Goal: Transaction & Acquisition: Purchase product/service

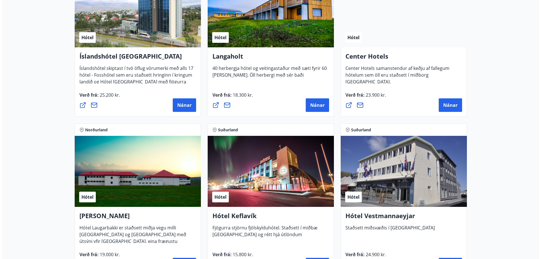
scroll to position [1345, 0]
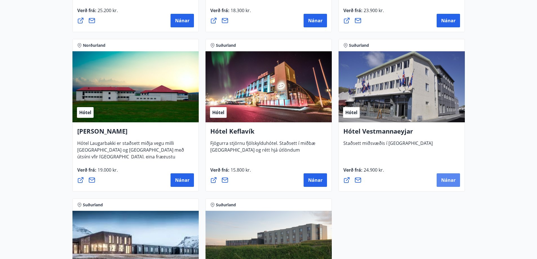
click at [451, 179] on span "Nánar" at bounding box center [448, 180] width 14 height 6
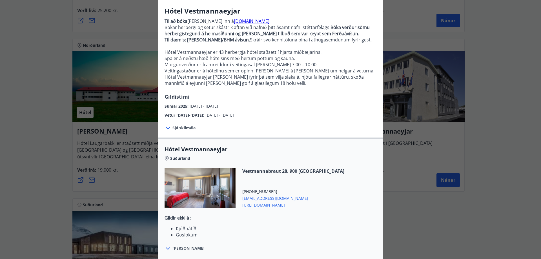
scroll to position [94, 0]
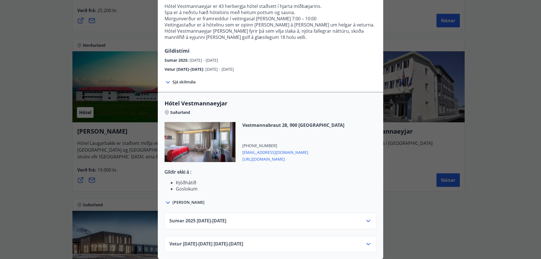
click at [369, 241] on icon at bounding box center [368, 244] width 7 height 7
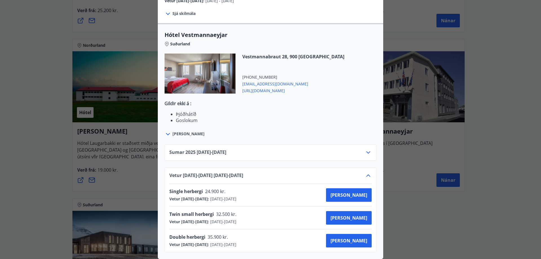
scroll to position [162, 0]
click at [357, 215] on span "[PERSON_NAME]" at bounding box center [348, 218] width 37 height 6
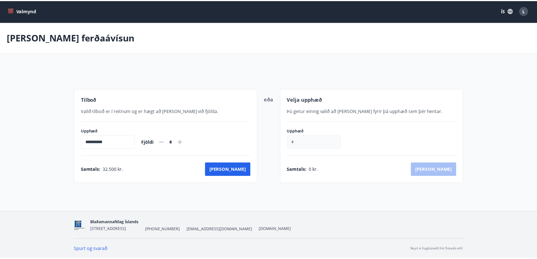
scroll to position [1, 0]
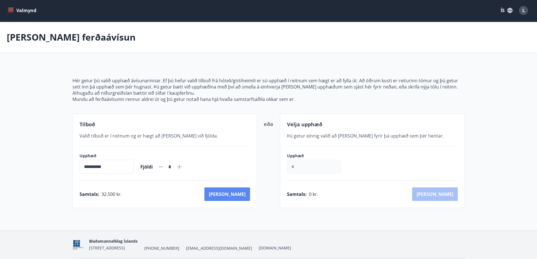
click at [239, 194] on button "[PERSON_NAME]" at bounding box center [227, 194] width 46 height 14
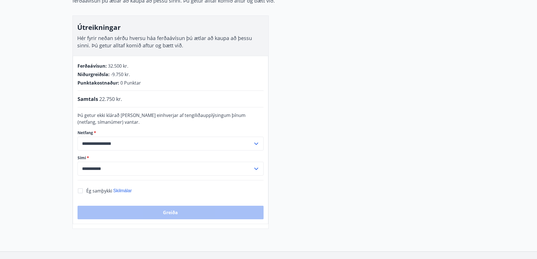
scroll to position [85, 0]
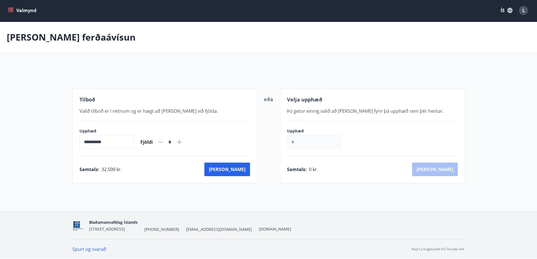
scroll to position [20, 0]
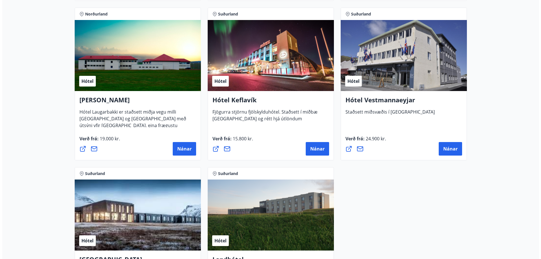
scroll to position [1381, 0]
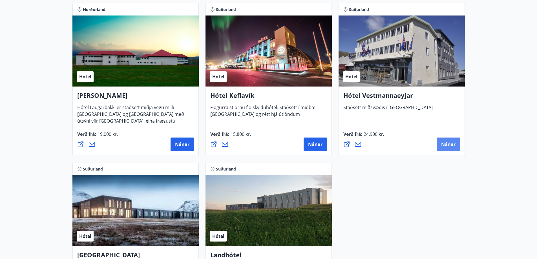
click at [445, 145] on span "Nánar" at bounding box center [448, 144] width 14 height 6
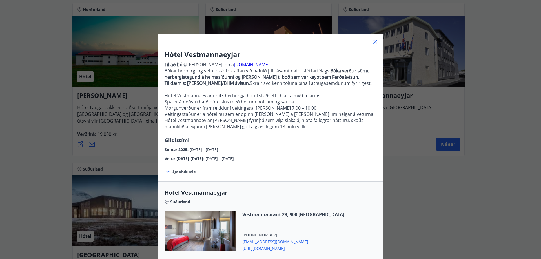
scroll to position [94, 0]
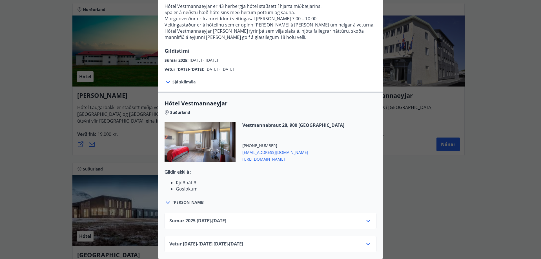
click at [361, 241] on div "Vetur [DATE]-[DATE] [DATE] - [DATE]" at bounding box center [270, 246] width 202 height 11
click at [366, 241] on icon at bounding box center [368, 244] width 7 height 7
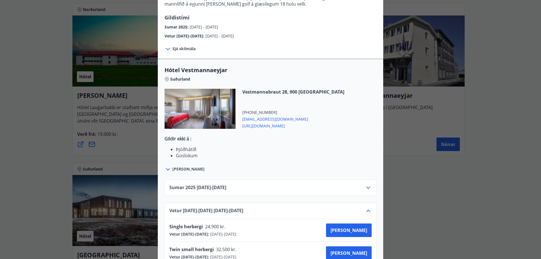
scroll to position [162, 0]
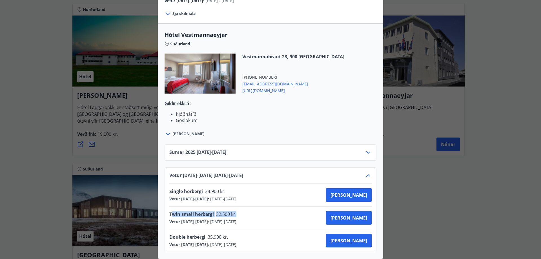
drag, startPoint x: 169, startPoint y: 211, endPoint x: 244, endPoint y: 210, distance: 74.4
click at [240, 211] on div "Twin small herbergi 32.500 kr." at bounding box center [204, 215] width 71 height 8
click at [256, 211] on div "Twin small herbergi 32.500 kr. Vetur [DATE]-[DATE] : [DATE] - [DATE] [PERSON_NA…" at bounding box center [270, 218] width 202 height 14
drag, startPoint x: 257, startPoint y: 208, endPoint x: 165, endPoint y: 211, distance: 91.9
click at [165, 211] on div "Vetur [DATE]-[DATE] [DATE] - [DATE] Single herbergi 24.900 kr. Vetur [DATE]-[DA…" at bounding box center [271, 209] width 212 height 85
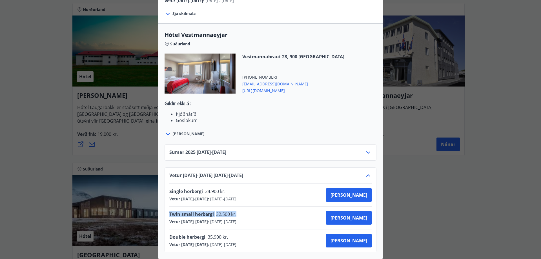
drag, startPoint x: 269, startPoint y: 217, endPoint x: 161, endPoint y: 212, distance: 108.3
click at [161, 212] on div "Sumar [PHONE_NUMBER][DATE] - [DATE] Vetur [DATE]-[DATE] [DATE] - [DATE] Single …" at bounding box center [270, 194] width 225 height 115
copy div "Twin small herbergi 32.500 kr. Vetur [DATE]-[DATE] : [DATE] - [DATE]"
click at [355, 192] on span "[PERSON_NAME]" at bounding box center [348, 195] width 37 height 6
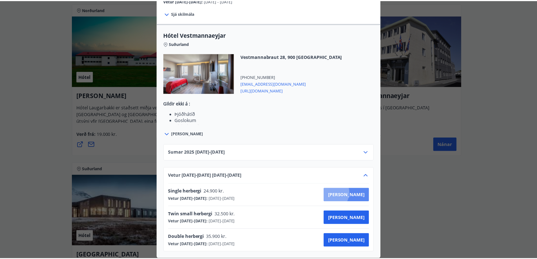
scroll to position [1, 0]
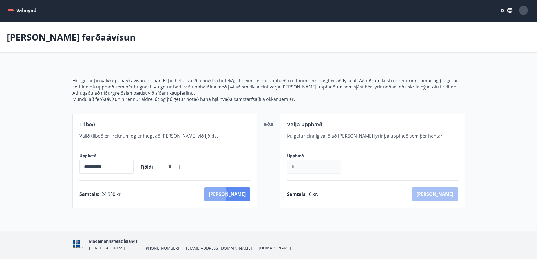
click at [236, 194] on button "[PERSON_NAME]" at bounding box center [227, 194] width 46 height 14
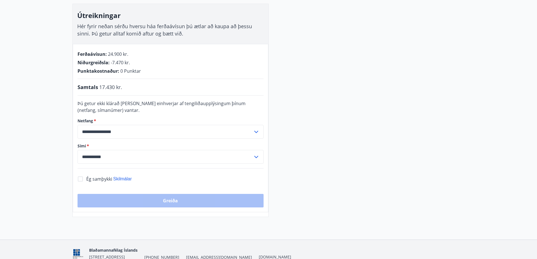
scroll to position [30, 0]
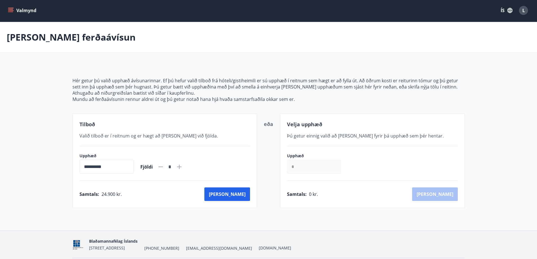
scroll to position [20, 0]
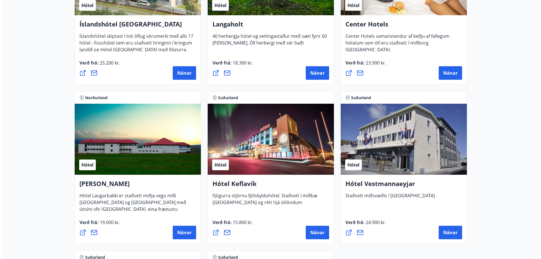
scroll to position [1352, 0]
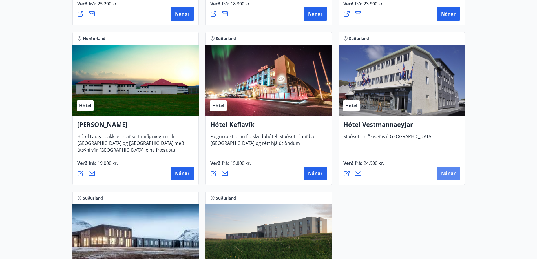
click at [449, 172] on span "Nánar" at bounding box center [448, 173] width 14 height 6
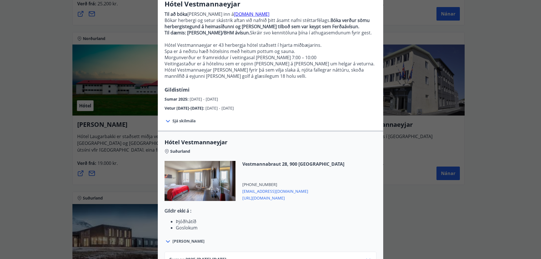
scroll to position [94, 0]
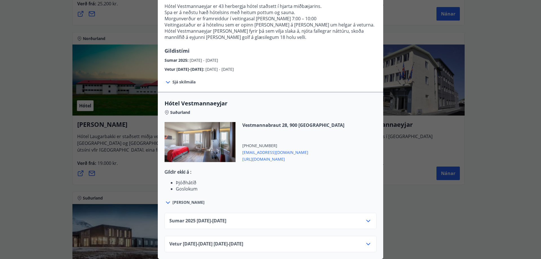
click at [366, 243] on icon at bounding box center [368, 244] width 4 height 2
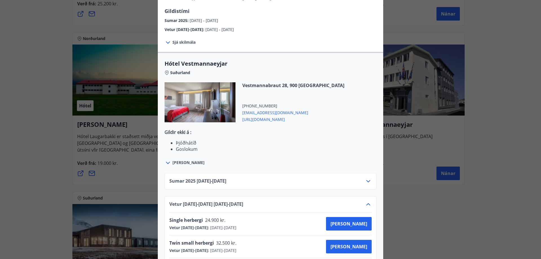
scroll to position [162, 0]
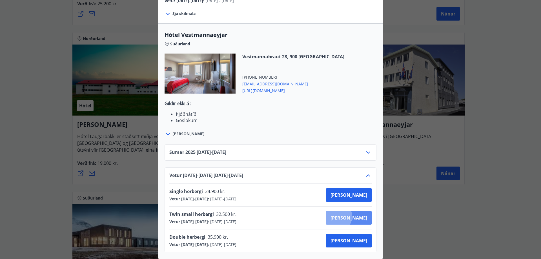
click at [357, 215] on span "[PERSON_NAME]" at bounding box center [348, 218] width 37 height 6
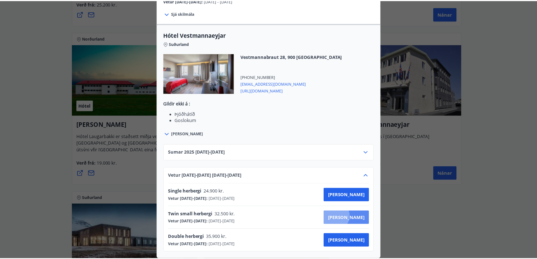
scroll to position [1, 0]
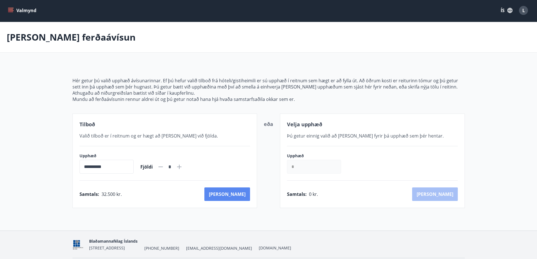
click at [239, 194] on button "[PERSON_NAME]" at bounding box center [227, 194] width 46 height 14
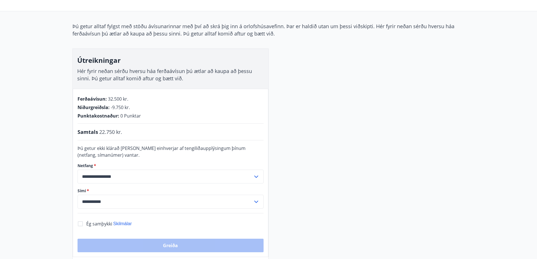
scroll to position [85, 0]
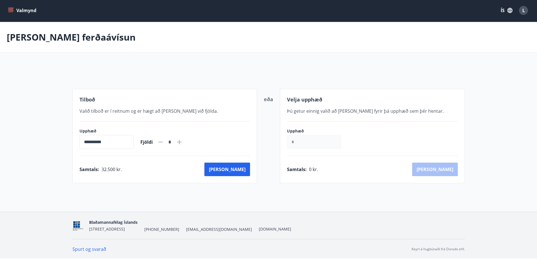
scroll to position [20, 0]
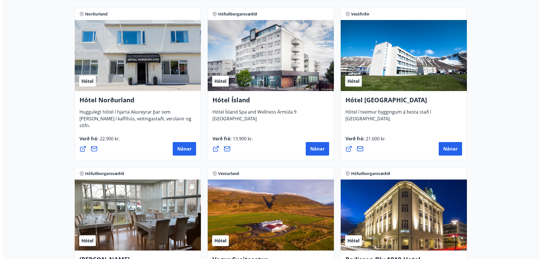
scroll to position [902, 0]
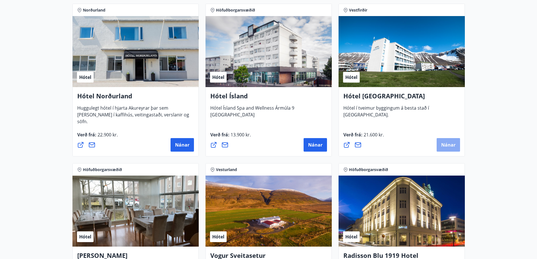
click at [444, 141] on button "Nánar" at bounding box center [447, 145] width 23 height 14
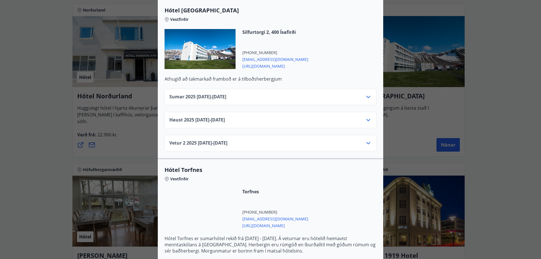
scroll to position [169, 0]
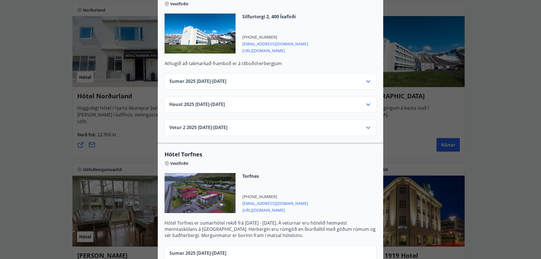
click at [368, 101] on icon at bounding box center [368, 104] width 7 height 7
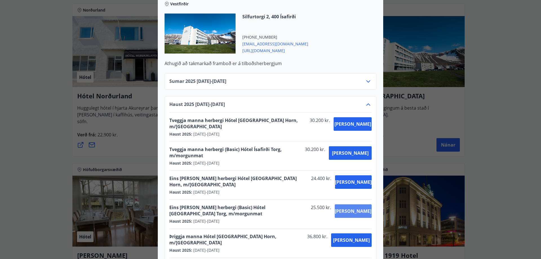
click at [357, 208] on span "[PERSON_NAME]" at bounding box center [353, 211] width 37 height 6
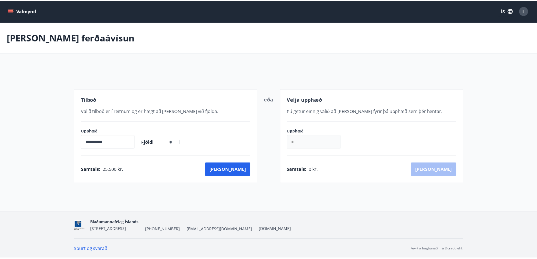
scroll to position [1, 0]
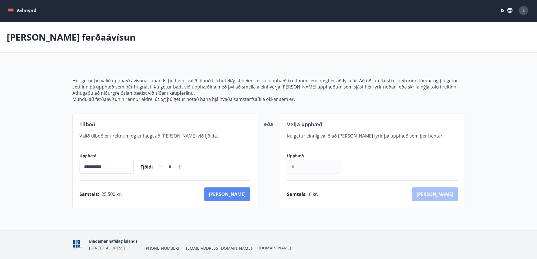
click at [238, 193] on button "[PERSON_NAME]" at bounding box center [227, 194] width 46 height 14
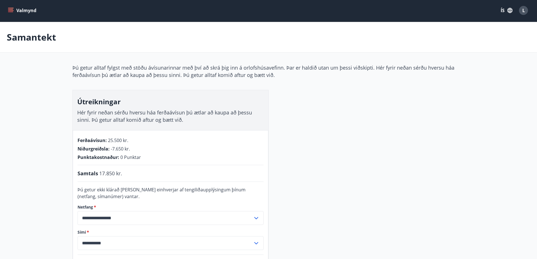
scroll to position [29, 0]
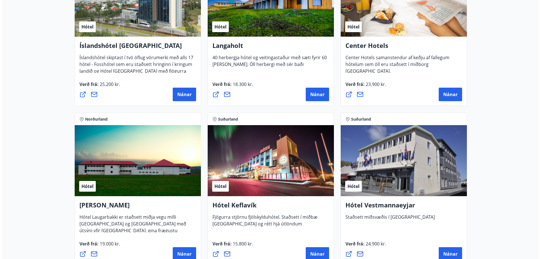
scroll to position [1380, 0]
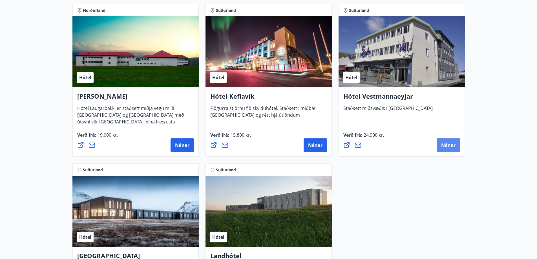
click at [444, 145] on span "Nánar" at bounding box center [448, 145] width 14 height 6
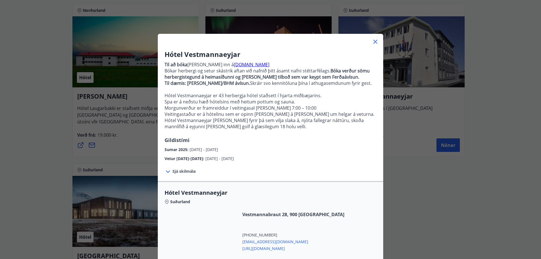
scroll to position [94, 0]
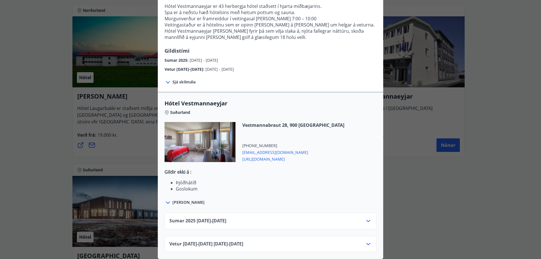
click at [367, 243] on icon at bounding box center [368, 244] width 4 height 2
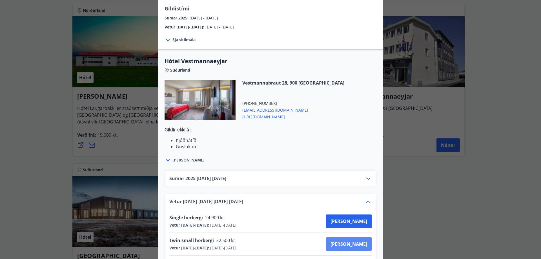
scroll to position [162, 0]
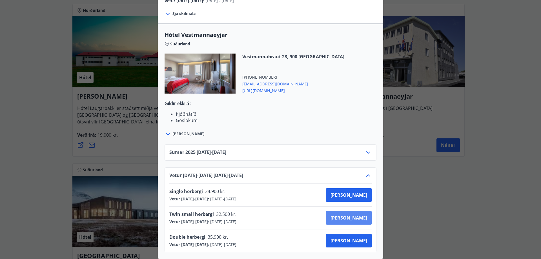
click at [362, 215] on span "[PERSON_NAME]" at bounding box center [348, 218] width 37 height 6
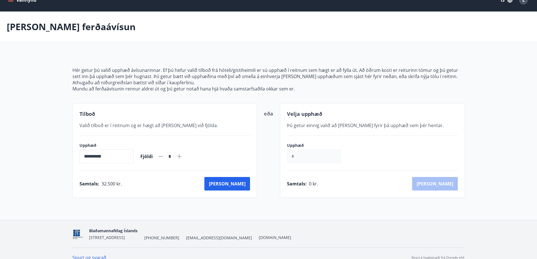
scroll to position [20, 0]
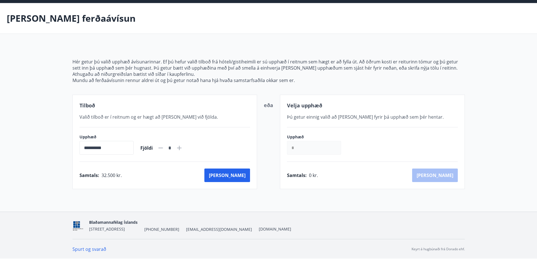
click at [183, 148] on icon at bounding box center [179, 148] width 7 height 7
type input "*"
click at [234, 174] on button "[PERSON_NAME]" at bounding box center [227, 175] width 46 height 14
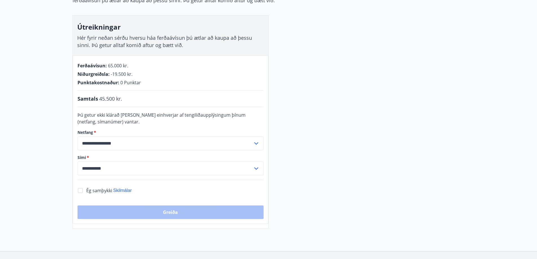
scroll to position [76, 0]
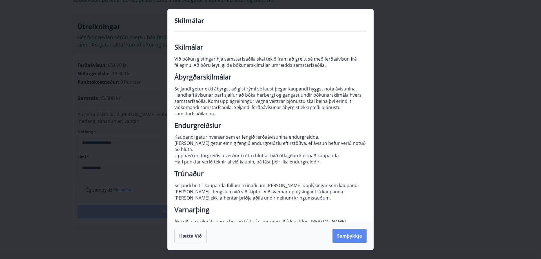
click at [343, 232] on button "Samþykkja" at bounding box center [349, 236] width 34 height 14
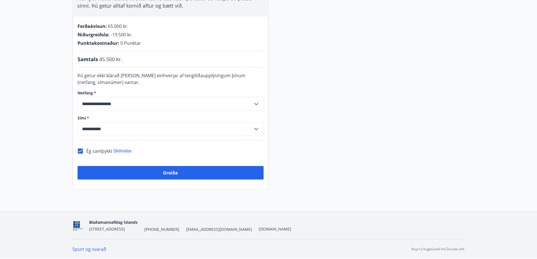
scroll to position [59, 0]
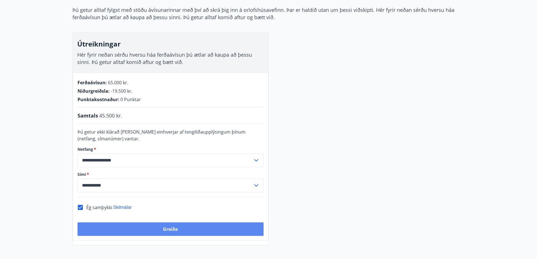
click at [210, 229] on button "Greiða" at bounding box center [170, 229] width 186 height 14
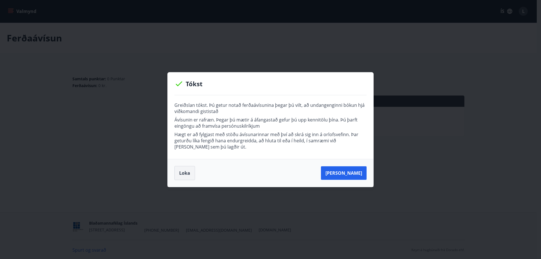
click at [188, 172] on button "Loka" at bounding box center [184, 173] width 21 height 14
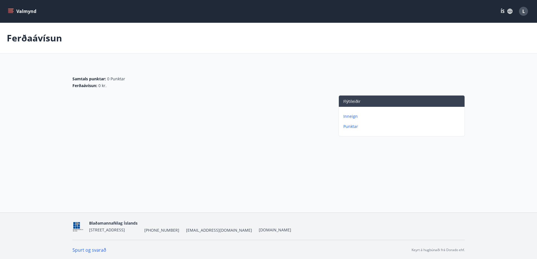
click at [349, 117] on p "Inneign" at bounding box center [402, 117] width 119 height 6
click at [13, 11] on icon "menu" at bounding box center [11, 11] width 6 height 1
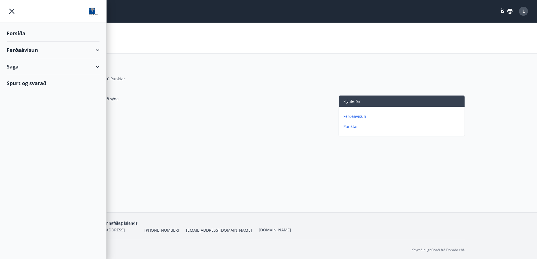
click at [77, 52] on div "Ferðaávísun" at bounding box center [53, 50] width 93 height 17
click at [21, 52] on div "Ferðaávísun" at bounding box center [53, 50] width 93 height 17
click at [23, 78] on div "[PERSON_NAME] ferðaávísun" at bounding box center [53, 76] width 84 height 12
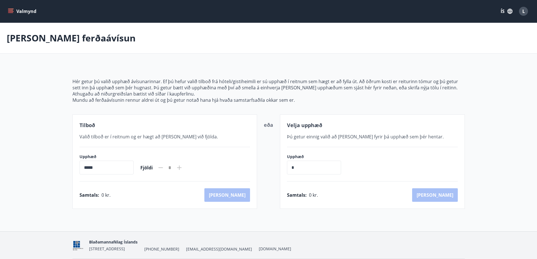
click at [12, 10] on icon "menu" at bounding box center [10, 10] width 5 height 1
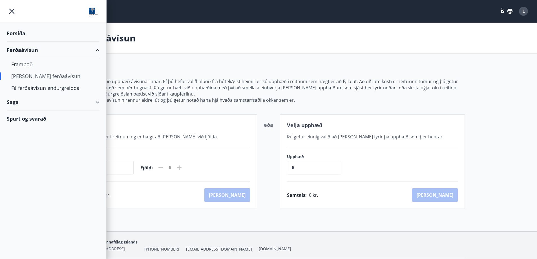
click at [24, 50] on div "Ferðaávísun" at bounding box center [53, 50] width 93 height 17
click at [20, 65] on div "Framboð" at bounding box center [53, 64] width 84 height 12
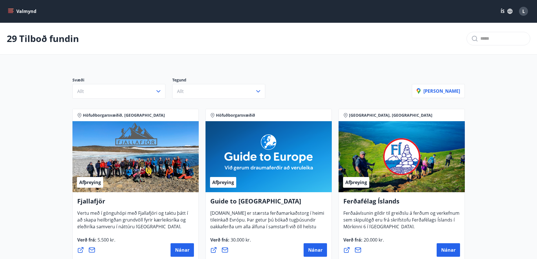
click at [525, 12] on div "L" at bounding box center [523, 11] width 9 height 9
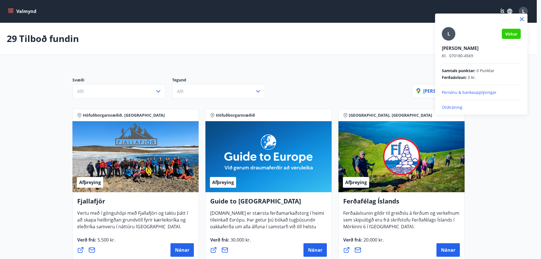
click at [472, 91] on p "Persónu & bankaupplýsingar" at bounding box center [481, 93] width 79 height 6
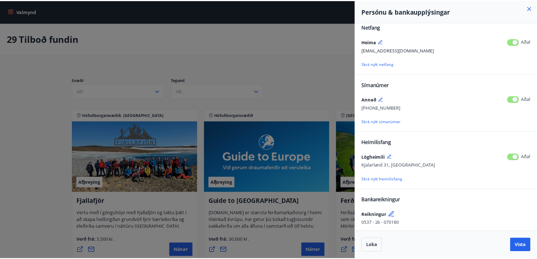
scroll to position [8, 0]
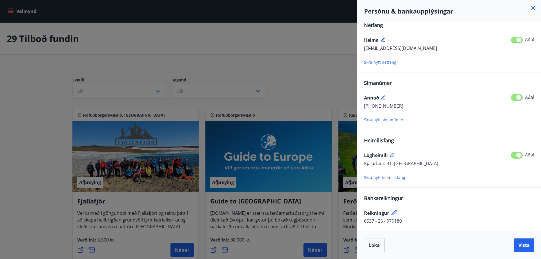
click at [302, 79] on div at bounding box center [270, 129] width 541 height 259
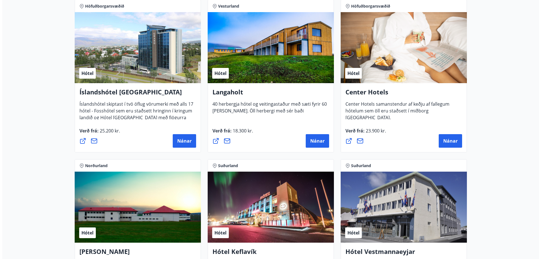
scroll to position [1324, 0]
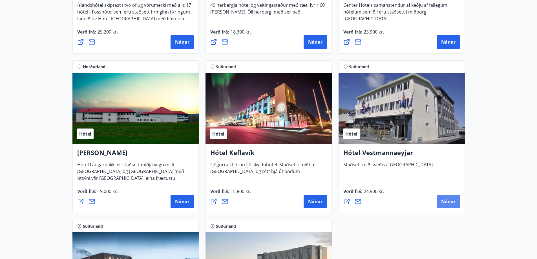
click at [440, 200] on button "Nánar" at bounding box center [447, 202] width 23 height 14
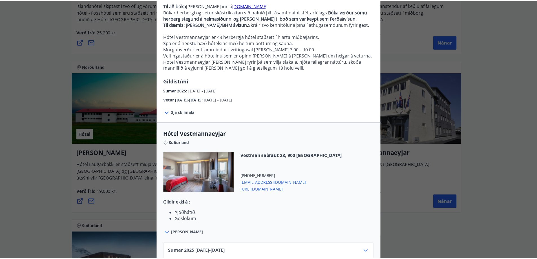
scroll to position [0, 0]
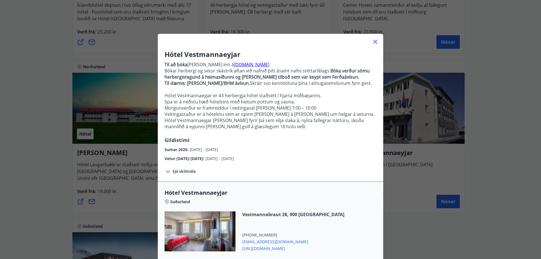
click at [373, 40] on icon at bounding box center [375, 41] width 7 height 7
